Goal: Communication & Community: Answer question/provide support

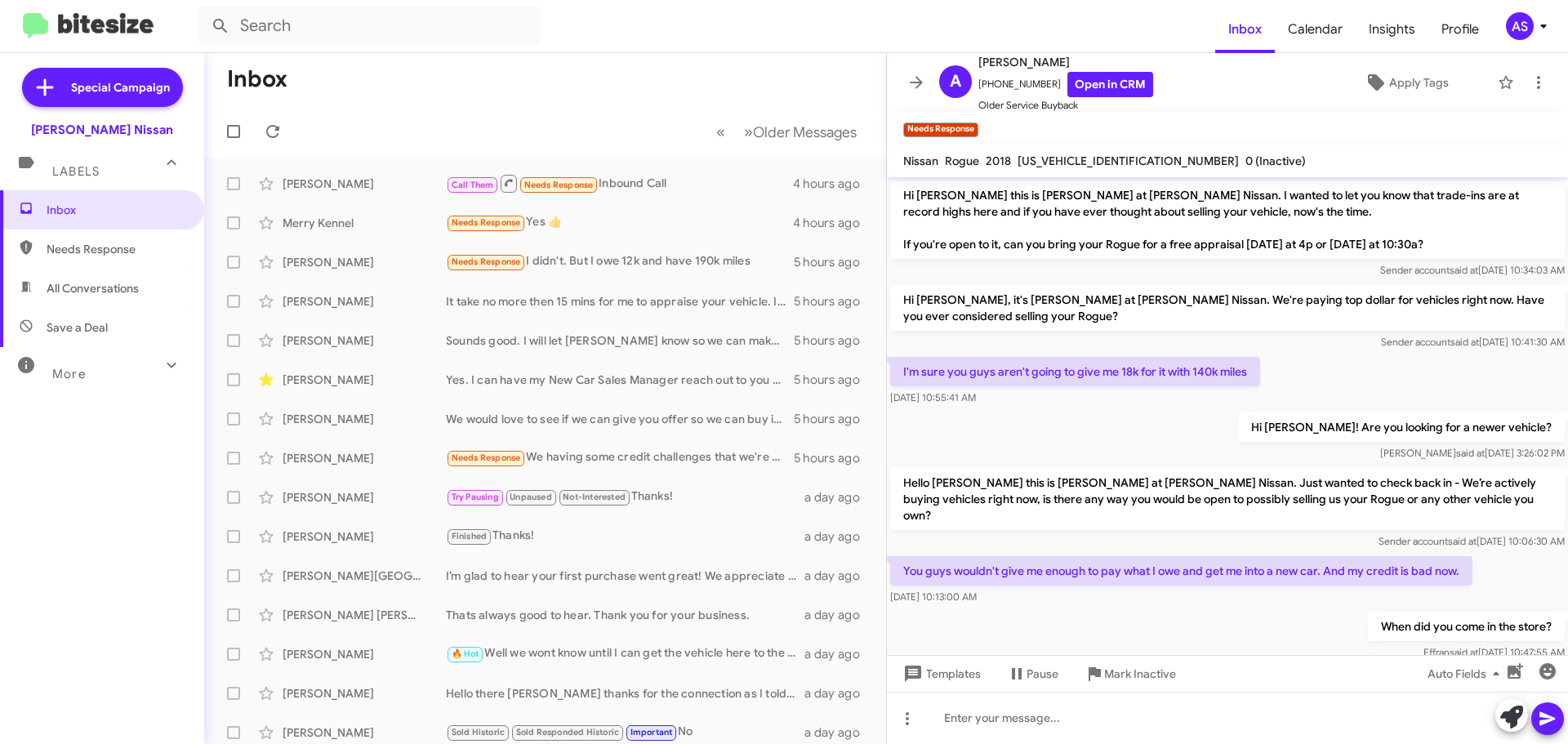
scroll to position [141, 0]
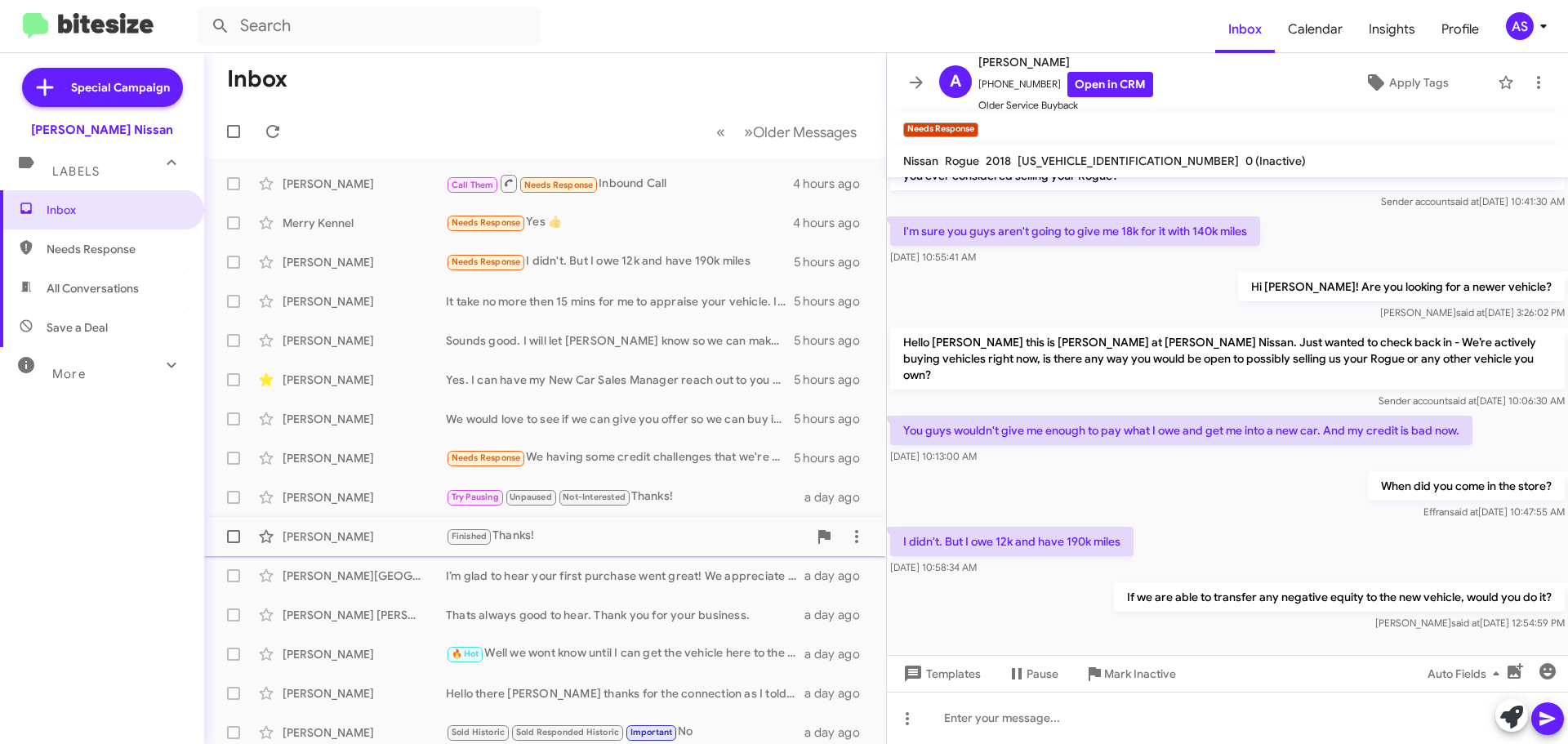
click at [569, 528] on div "Finished Thanks!" at bounding box center [627, 536] width 362 height 19
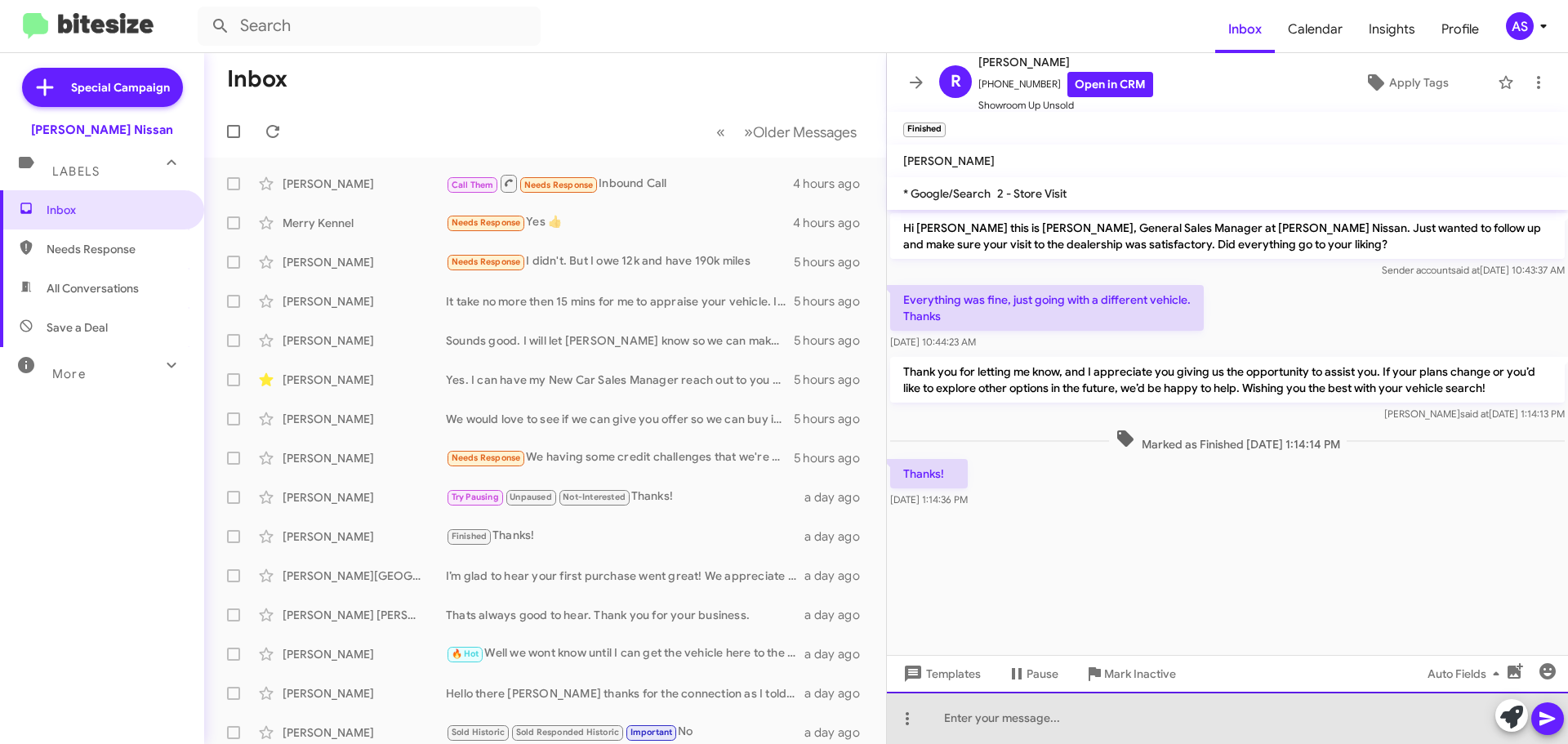
click at [1096, 710] on div at bounding box center [1228, 718] width 681 height 53
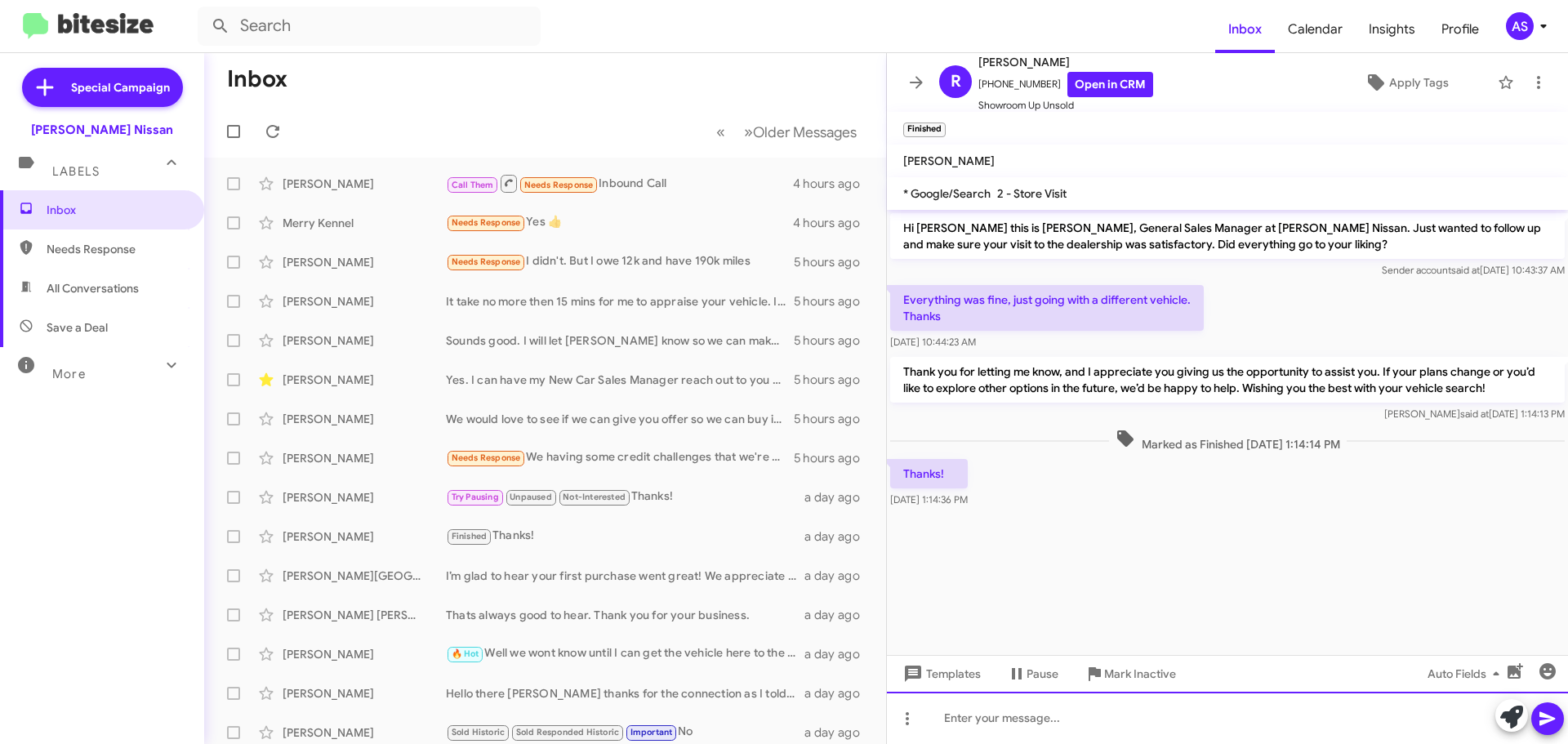
click at [1198, 735] on div at bounding box center [1228, 718] width 681 height 53
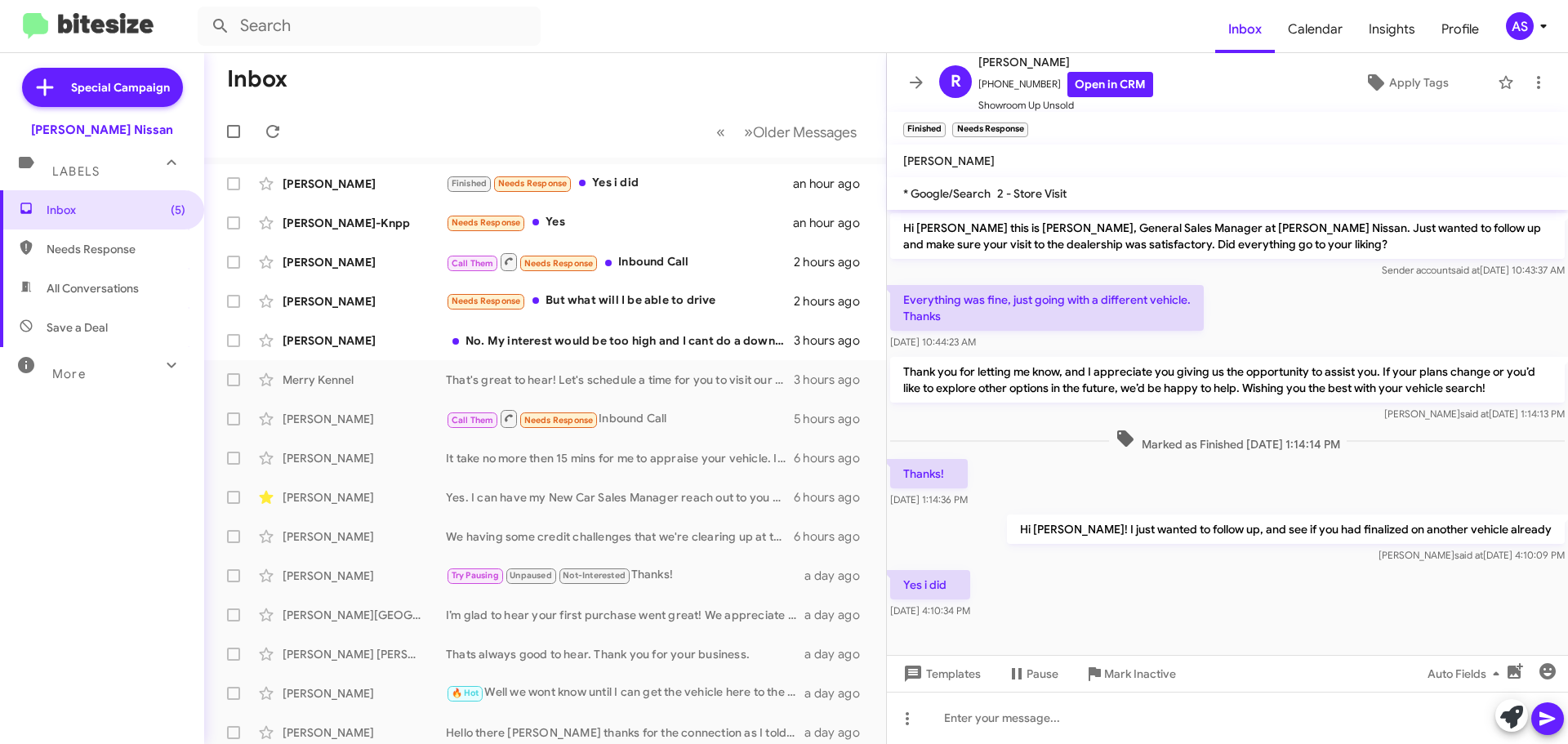
drag, startPoint x: 147, startPoint y: 460, endPoint x: 156, endPoint y: 452, distance: 12.0
click at [147, 460] on div "Inbox (5) Needs Response All Conversations Save a Deal More Important 🔥 Hot App…" at bounding box center [102, 414] width 204 height 447
click at [307, 337] on div "[PERSON_NAME]" at bounding box center [365, 341] width 164 height 16
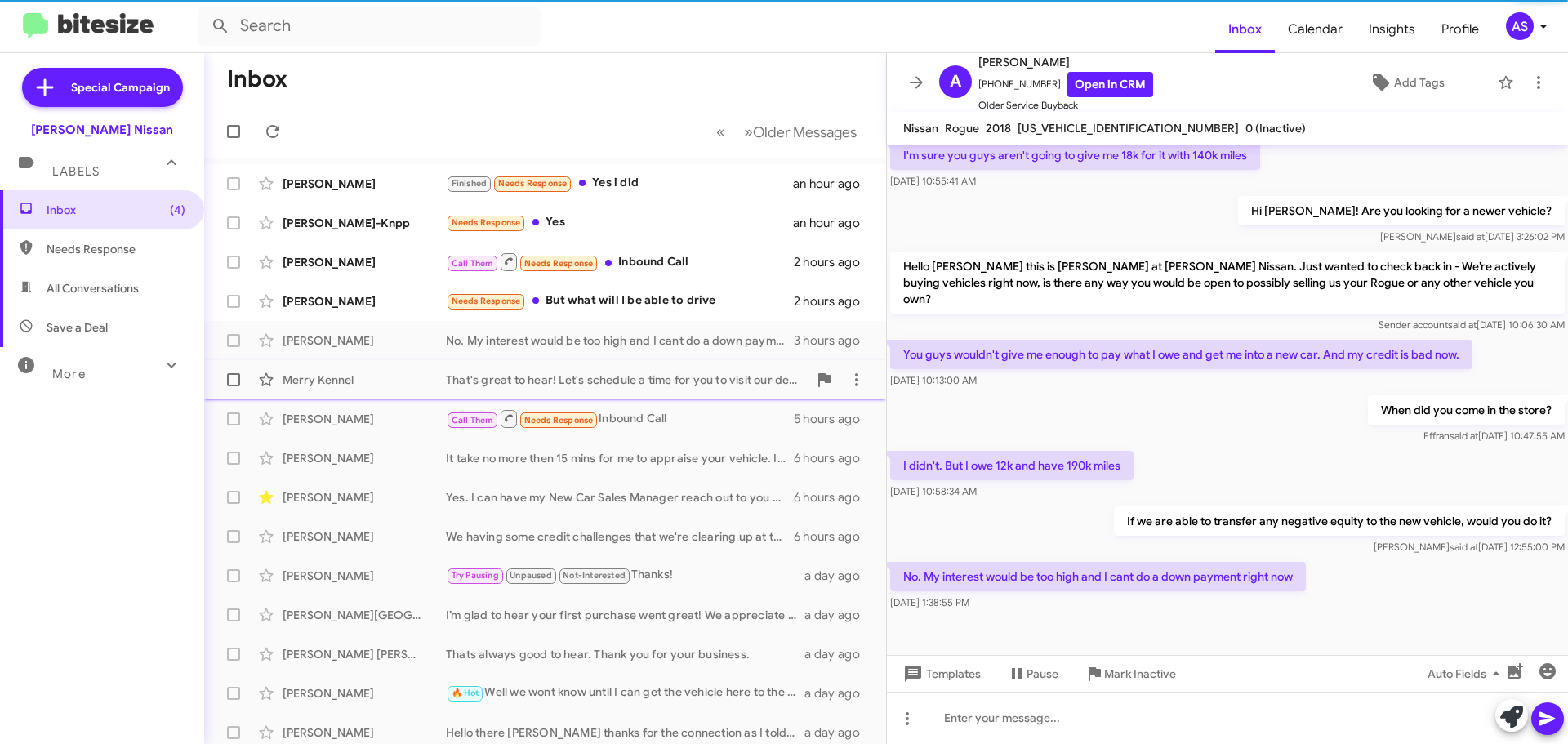
scroll to position [167, 0]
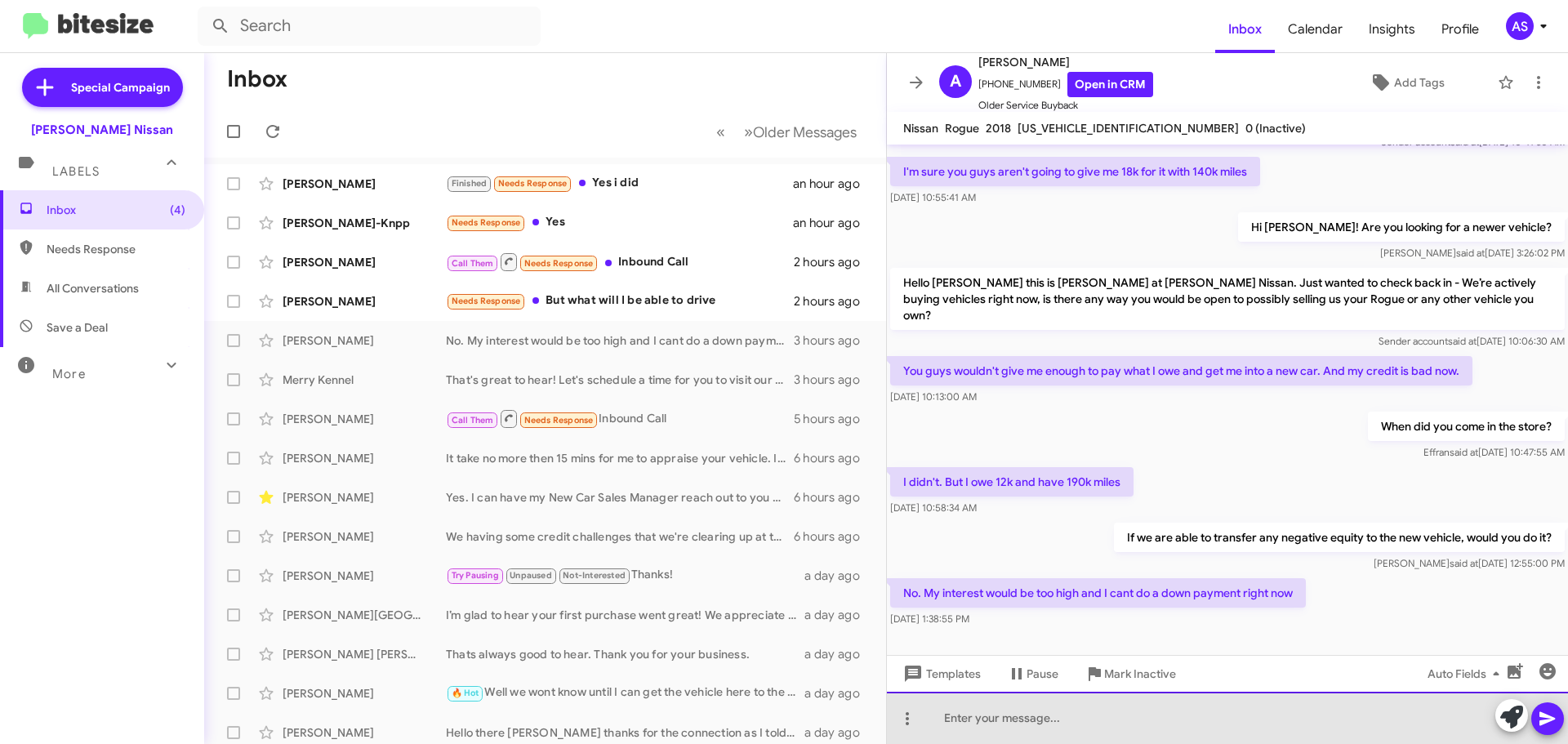
click at [1120, 721] on div at bounding box center [1228, 718] width 681 height 53
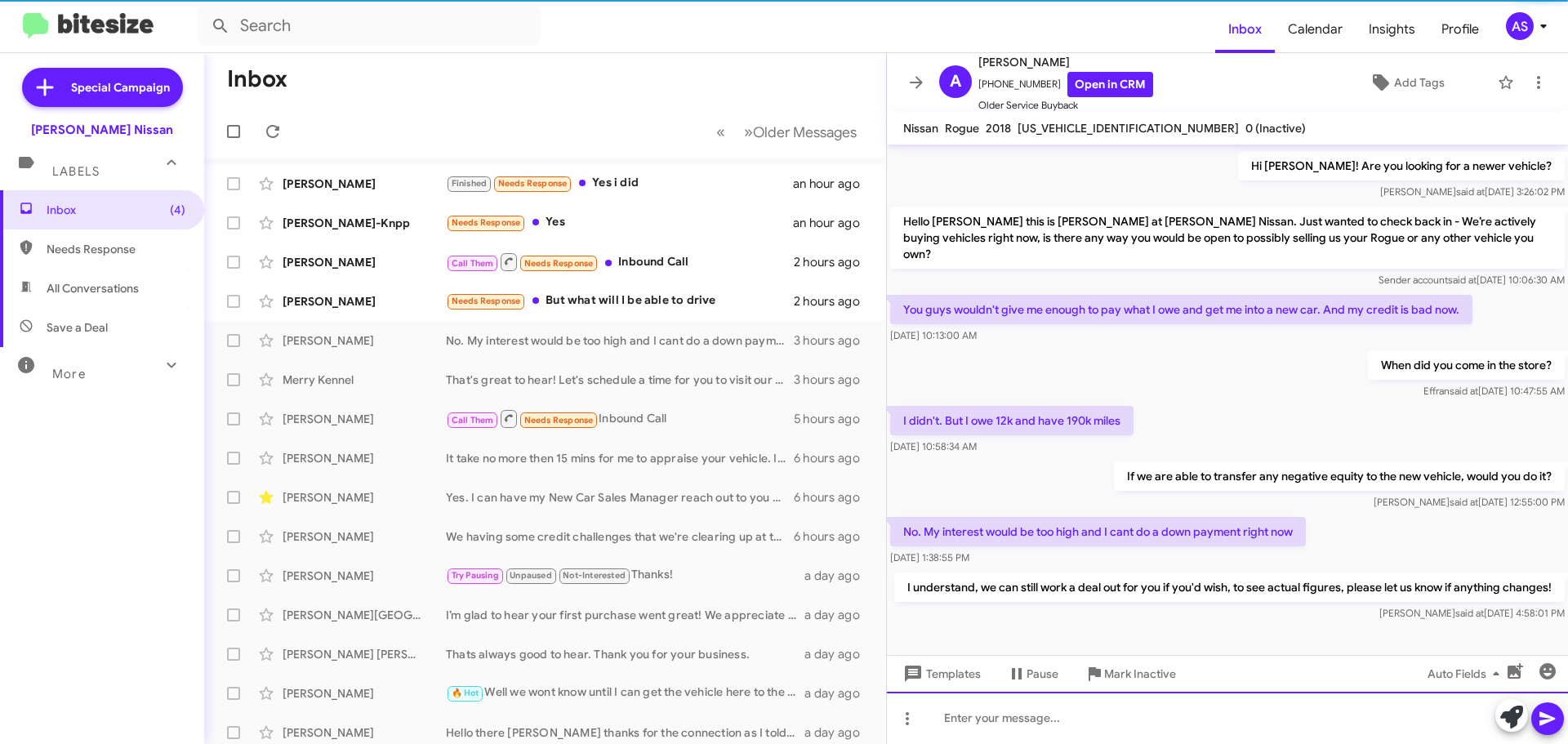
scroll to position [243, 0]
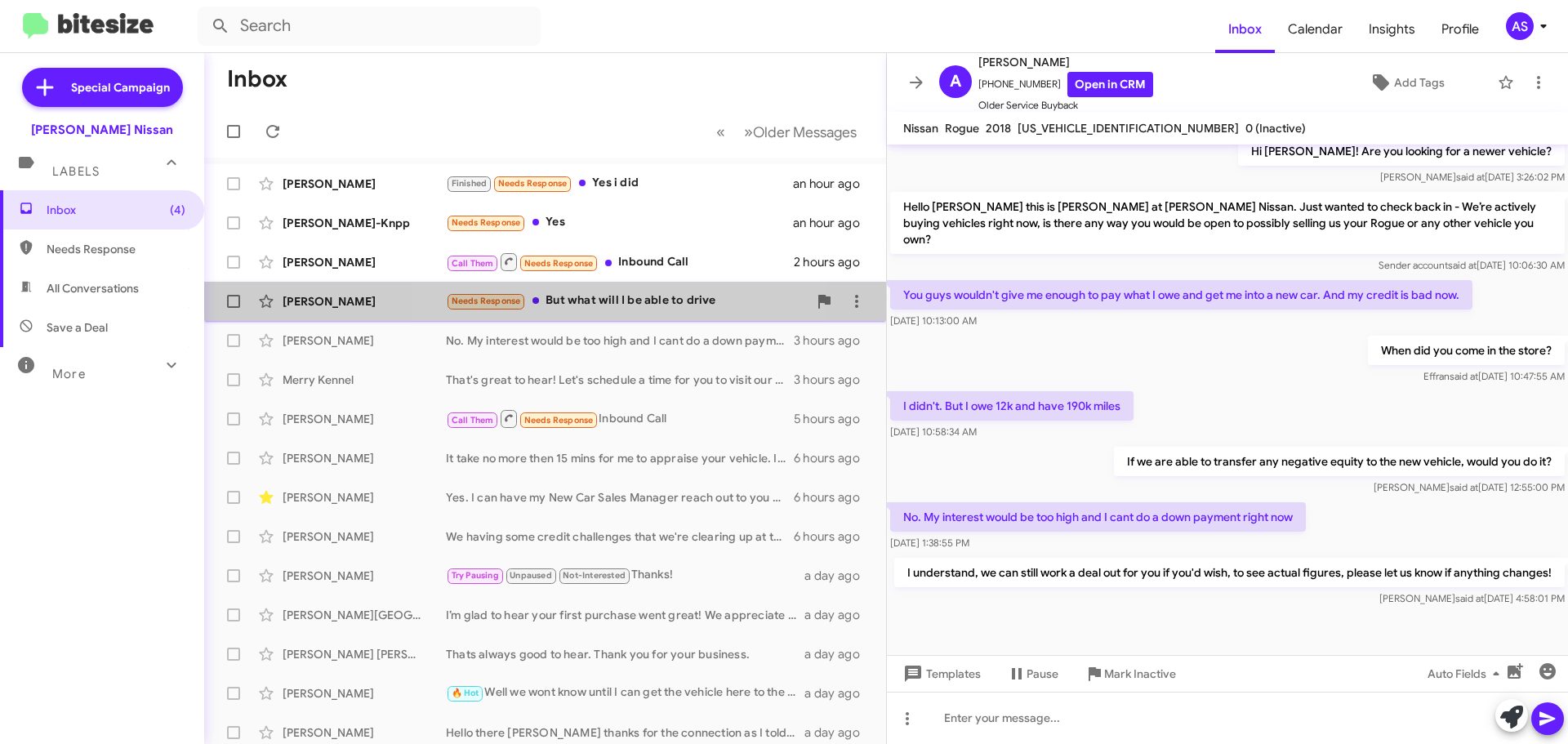
click at [616, 294] on div "Needs Response But what will I be able to drive" at bounding box center [627, 301] width 362 height 19
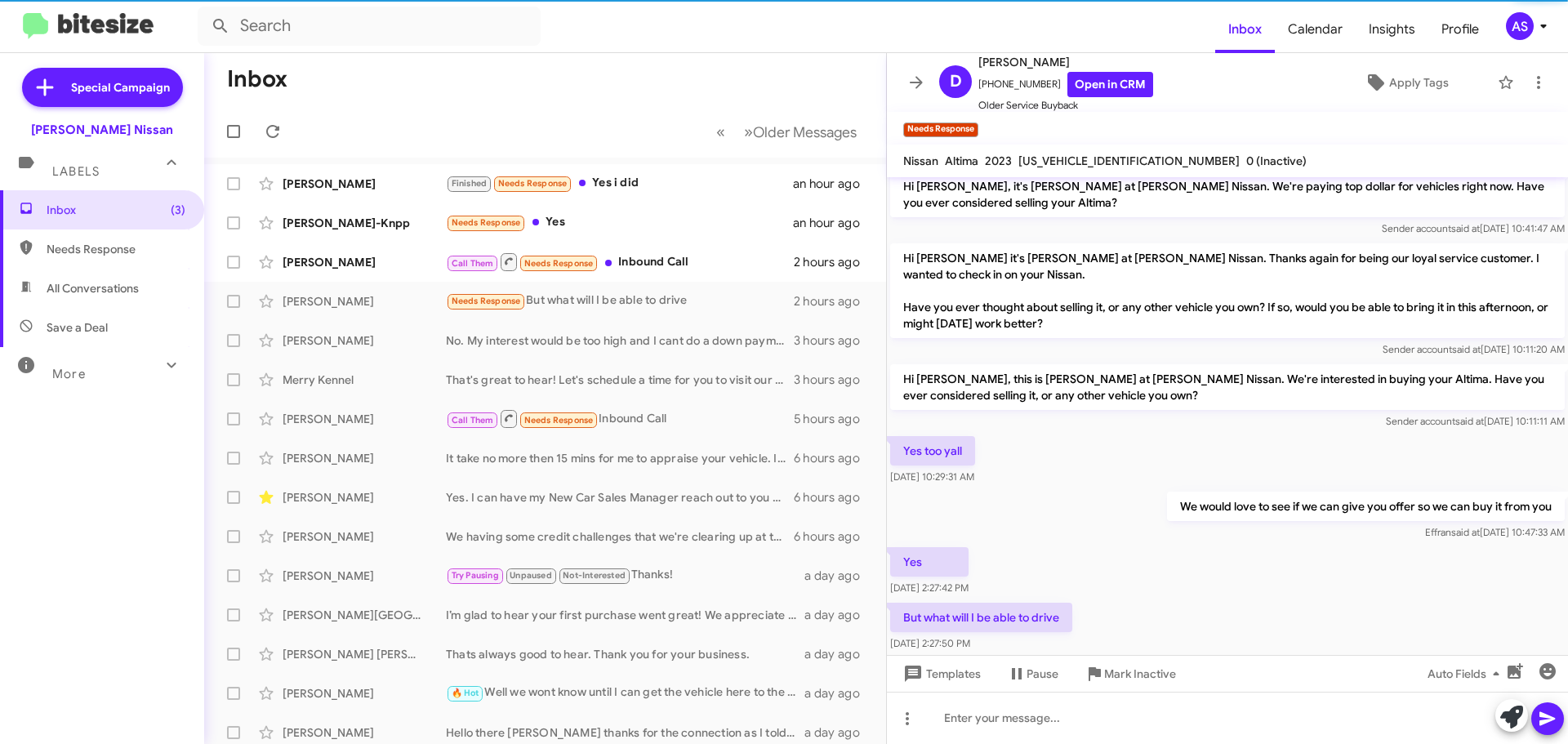
scroll to position [147, 0]
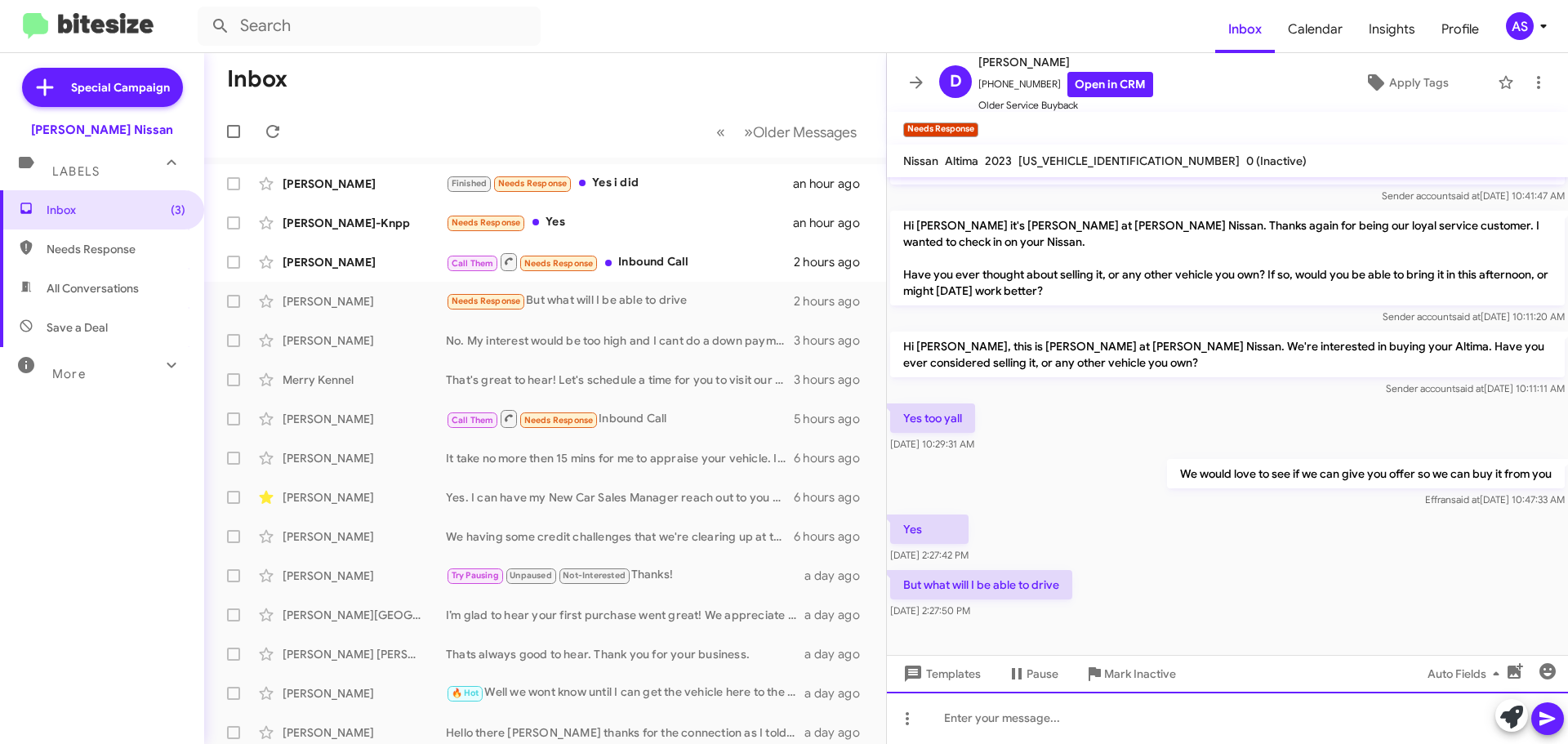
click at [1075, 722] on div at bounding box center [1228, 718] width 681 height 53
click at [1365, 739] on div "We can take a look at some of our current inventory, and let you" at bounding box center [1228, 718] width 681 height 53
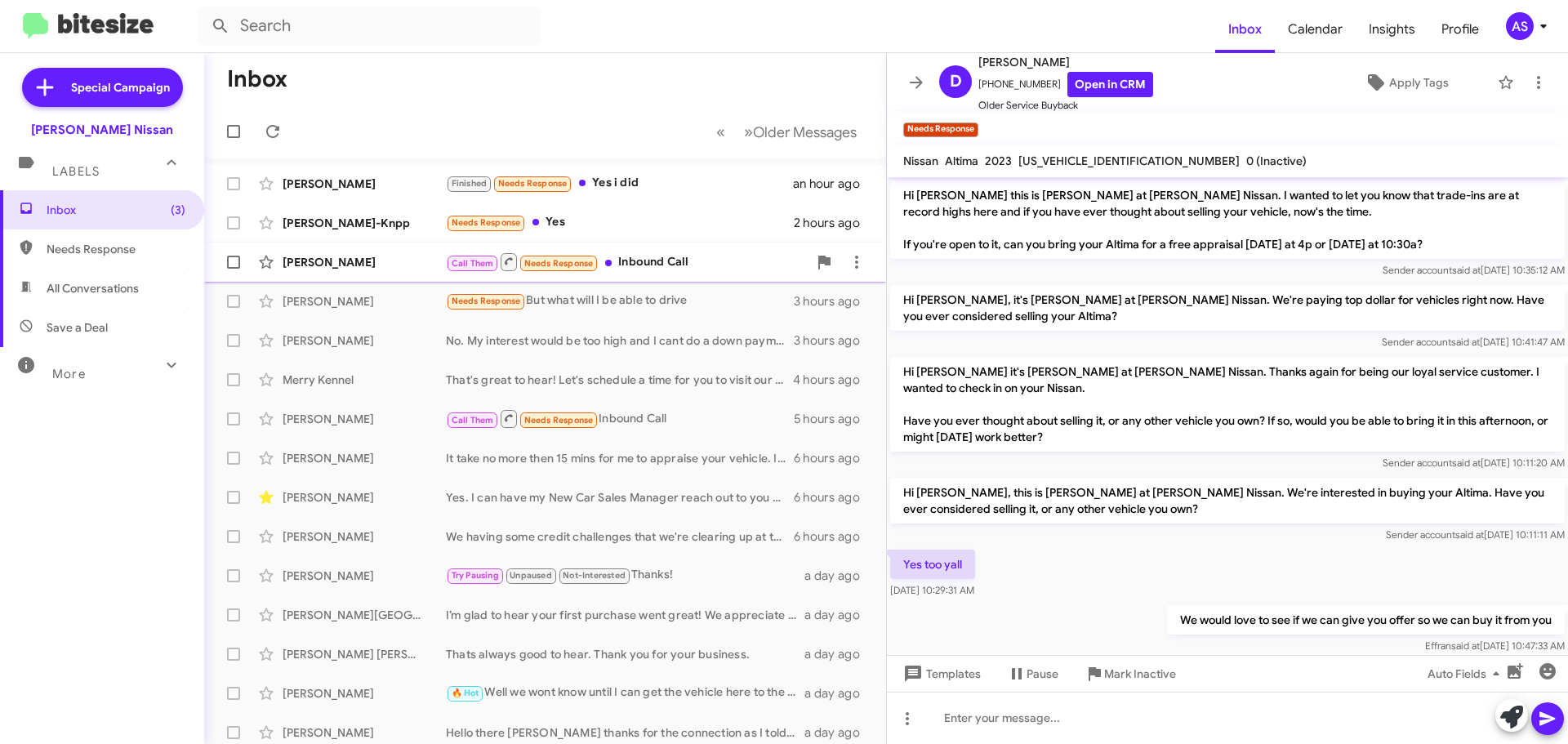
click at [719, 253] on div "Call Them Needs Response Inbound Call" at bounding box center [627, 262] width 362 height 21
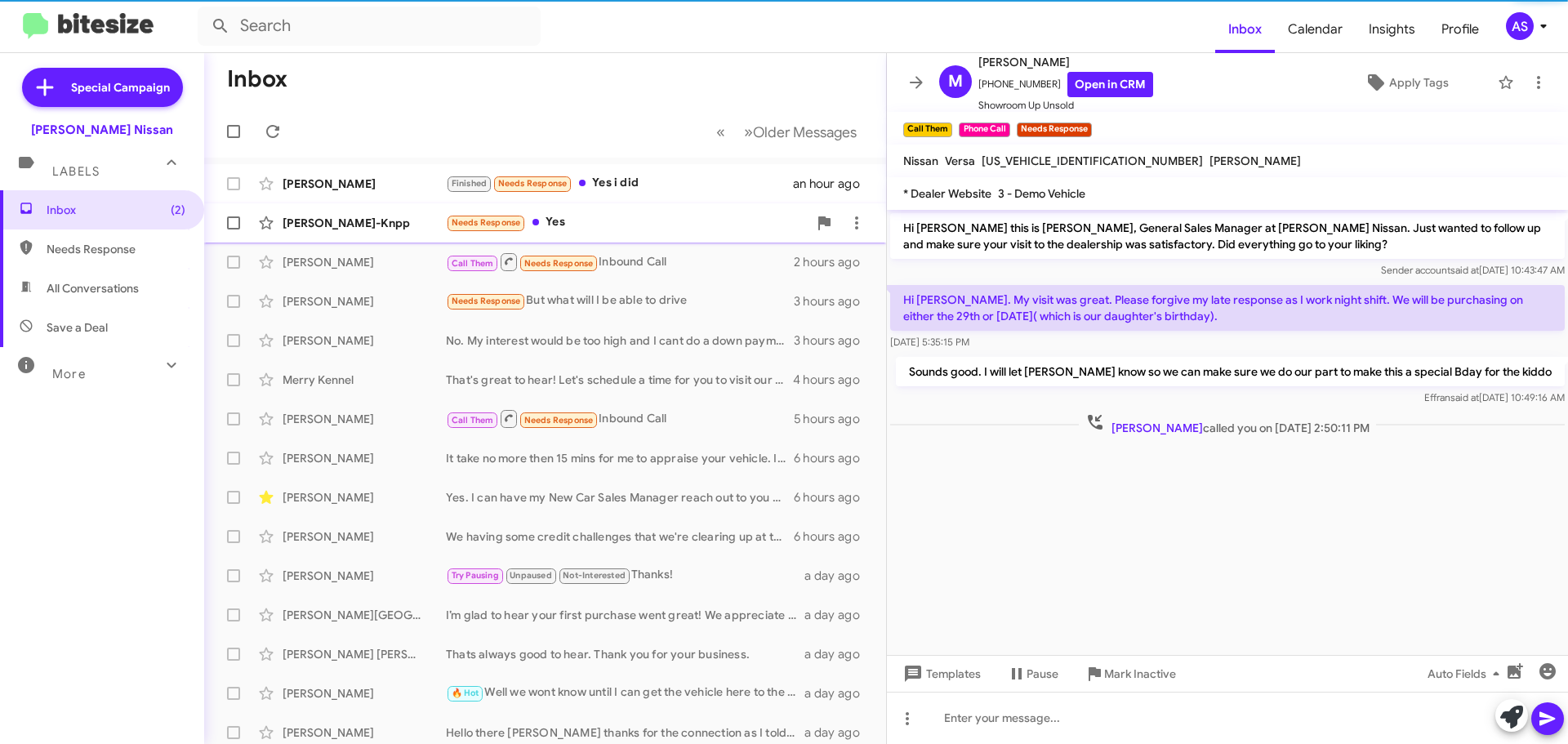
click at [580, 218] on div "Needs Response Yes" at bounding box center [627, 222] width 362 height 19
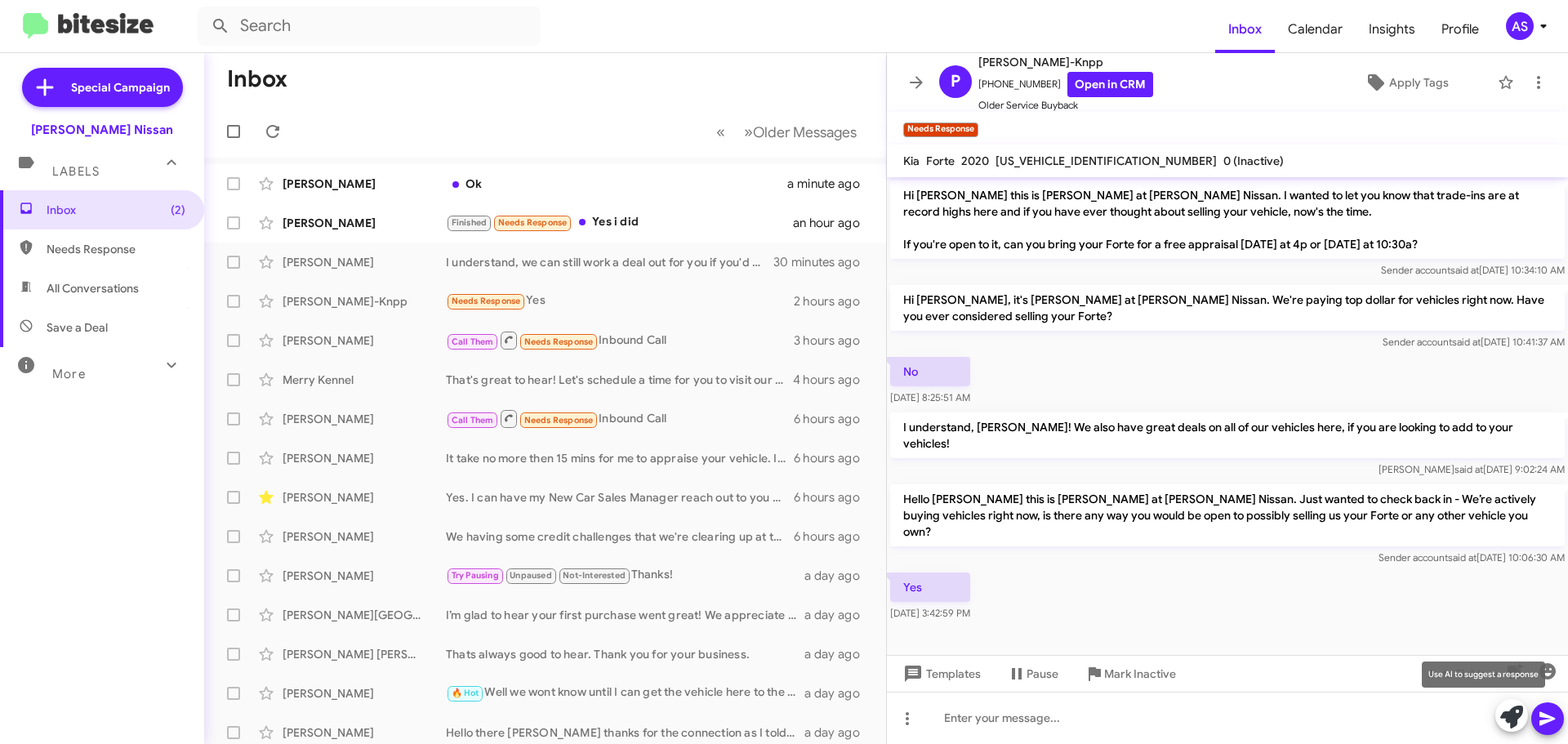
click at [1510, 725] on icon at bounding box center [1512, 717] width 23 height 23
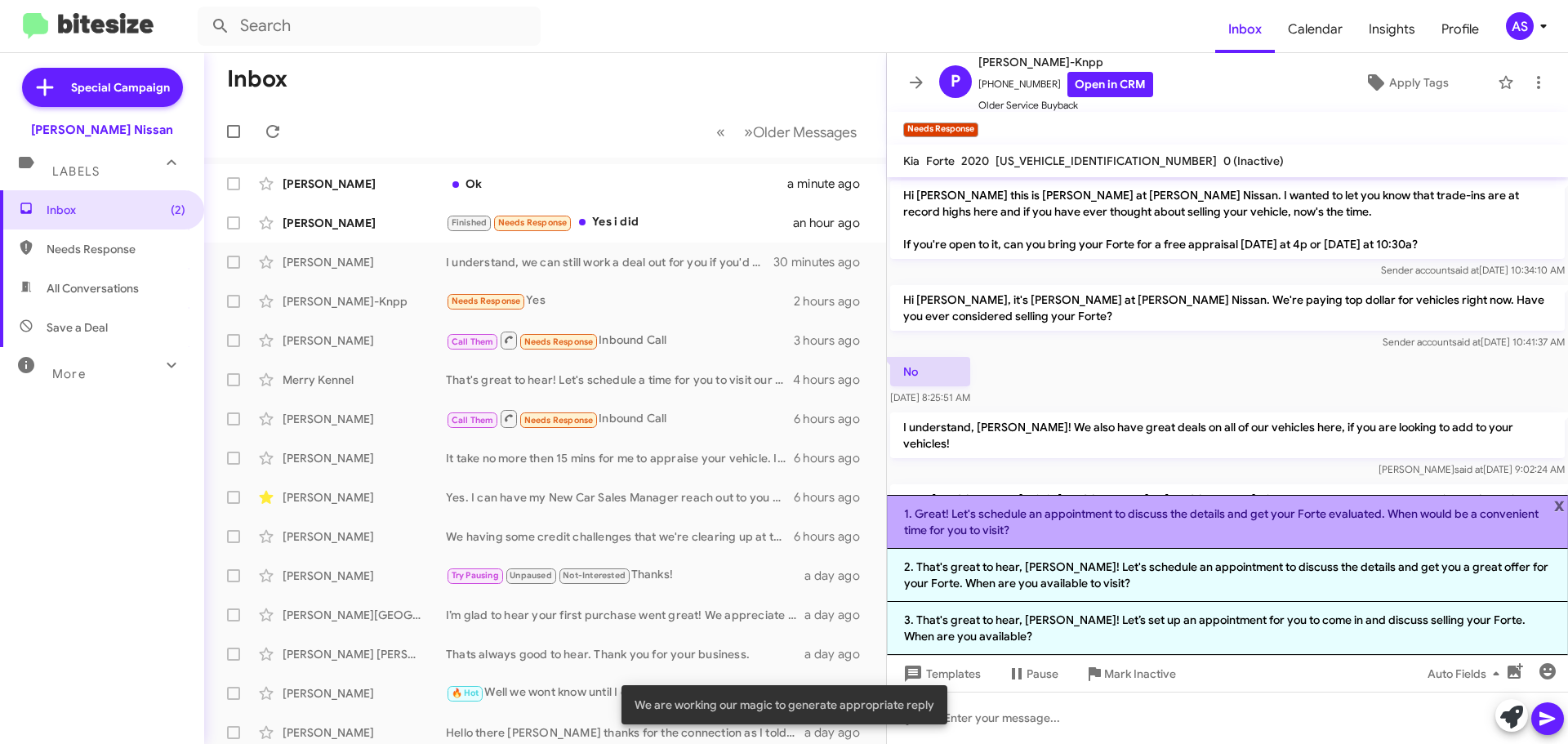
click at [1078, 522] on li "1. Great! Let's schedule an appointment to discuss the details and get your For…" at bounding box center [1228, 522] width 681 height 54
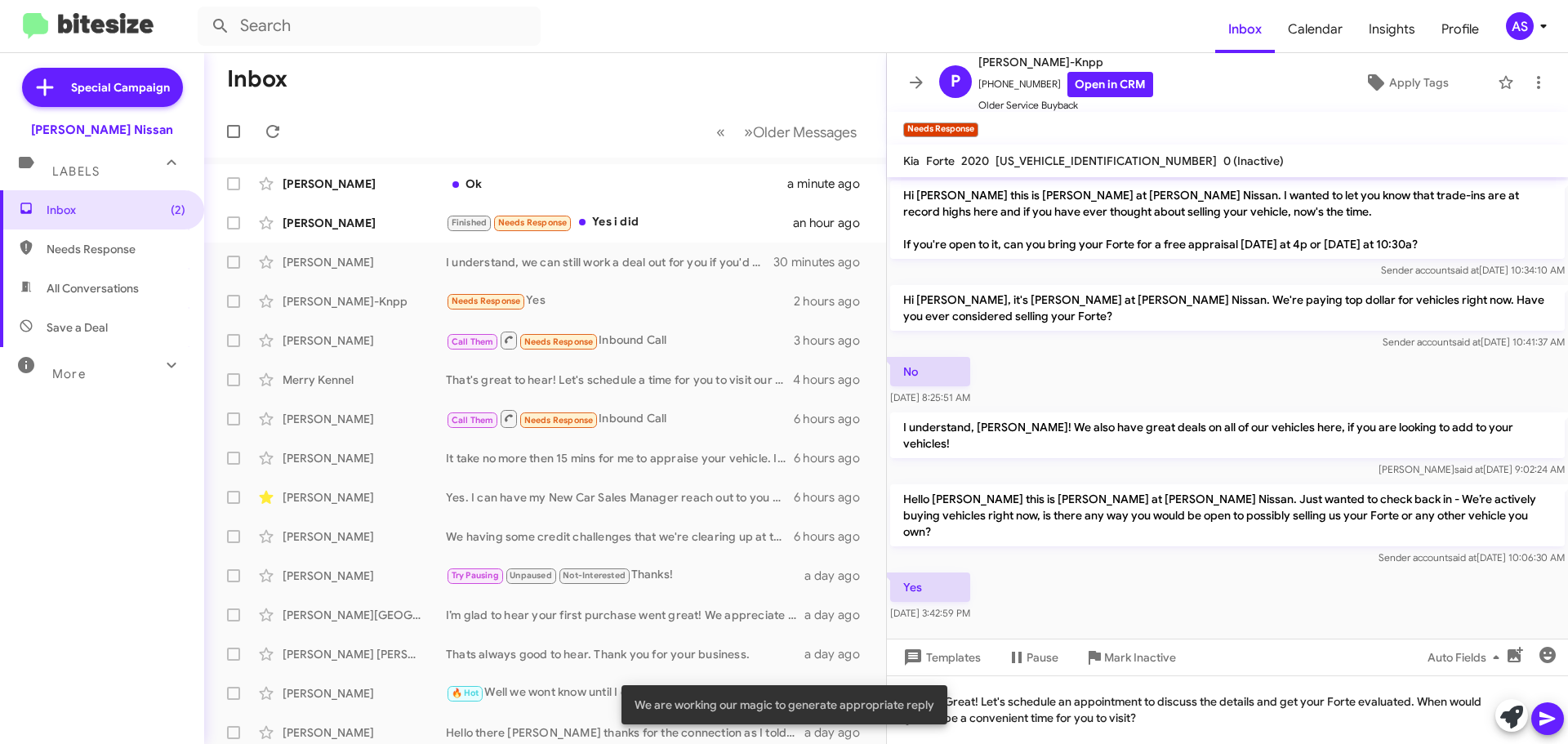
click at [1553, 714] on icon at bounding box center [1547, 719] width 20 height 20
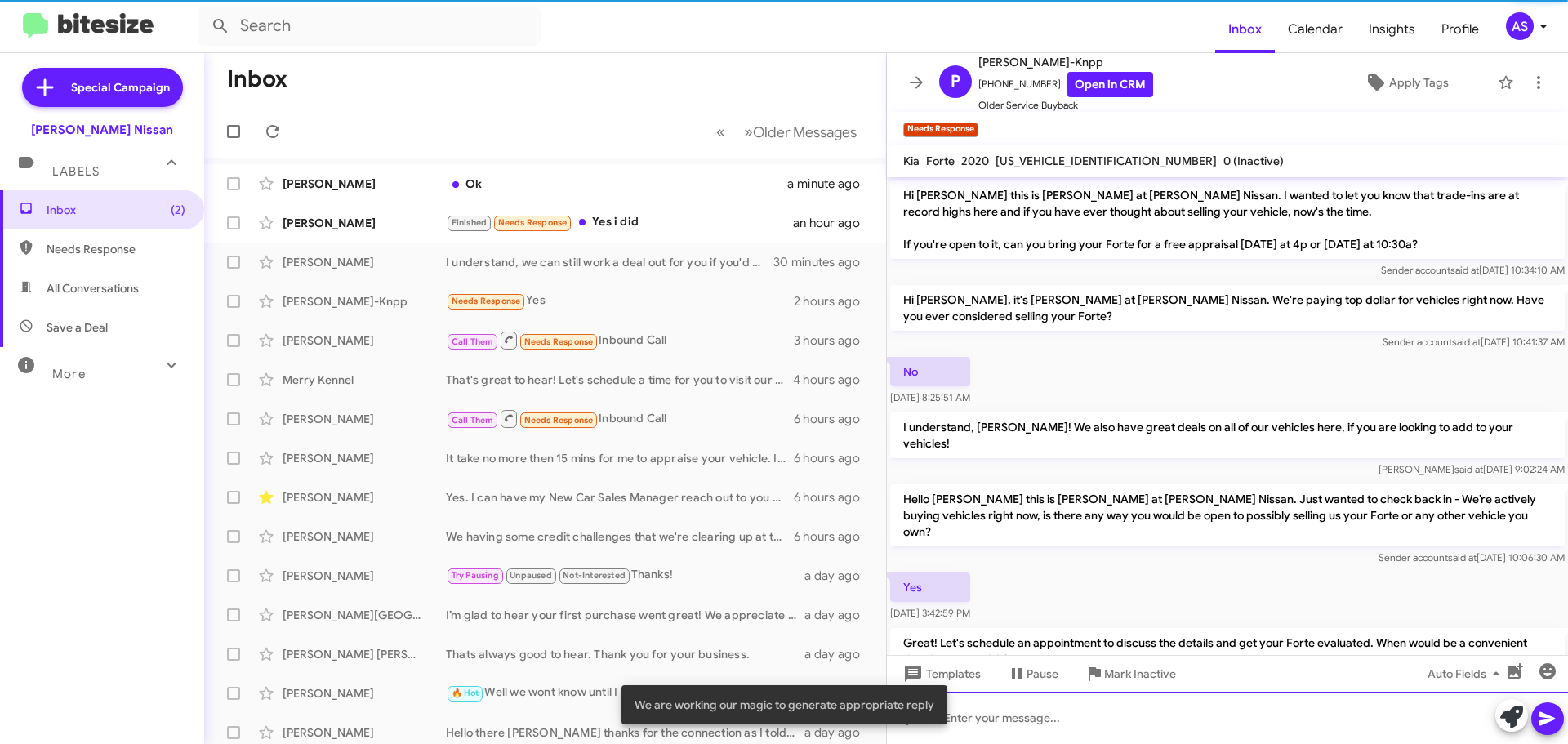
scroll to position [38, 0]
